Goal: Find specific page/section: Find specific page/section

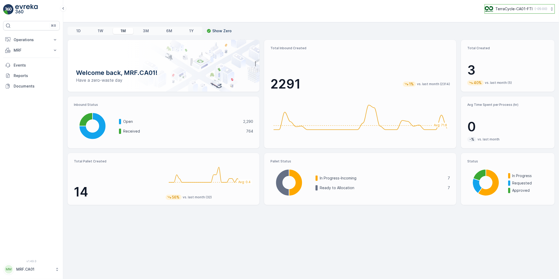
click at [500, 6] on p "TerraCycle-CA01-FTI" at bounding box center [513, 8] width 37 height 5
click at [439, 10] on div "TerraCycle-CA01-FTI ( -05:00 )" at bounding box center [311, 8] width 488 height 9
click at [55, 269] on icon at bounding box center [57, 269] width 5 height 5
click at [35, 256] on div "Log Out" at bounding box center [31, 256] width 55 height 7
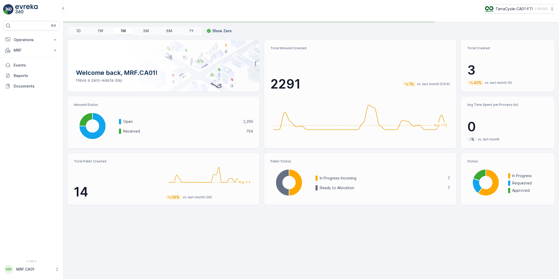
click at [54, 270] on button "MM MRF.CA01" at bounding box center [31, 269] width 57 height 11
click at [26, 259] on div "Log Out" at bounding box center [31, 256] width 55 height 7
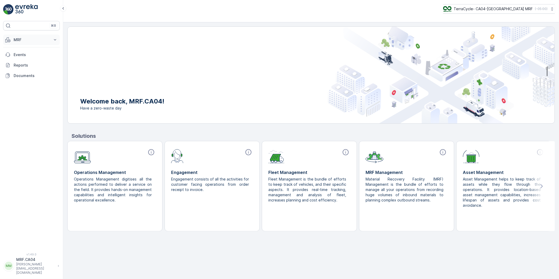
click at [20, 39] on p "MRF" at bounding box center [32, 39] width 36 height 5
click at [20, 62] on p "Pallet" at bounding box center [18, 63] width 10 height 5
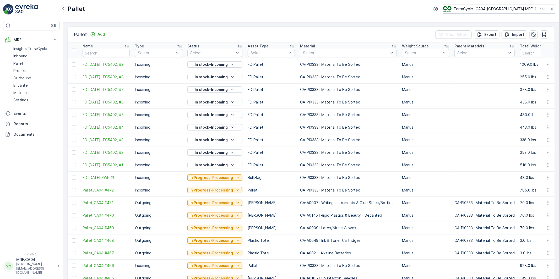
click at [141, 63] on td "Incoming" at bounding box center [158, 64] width 52 height 13
